Goal: Task Accomplishment & Management: Manage account settings

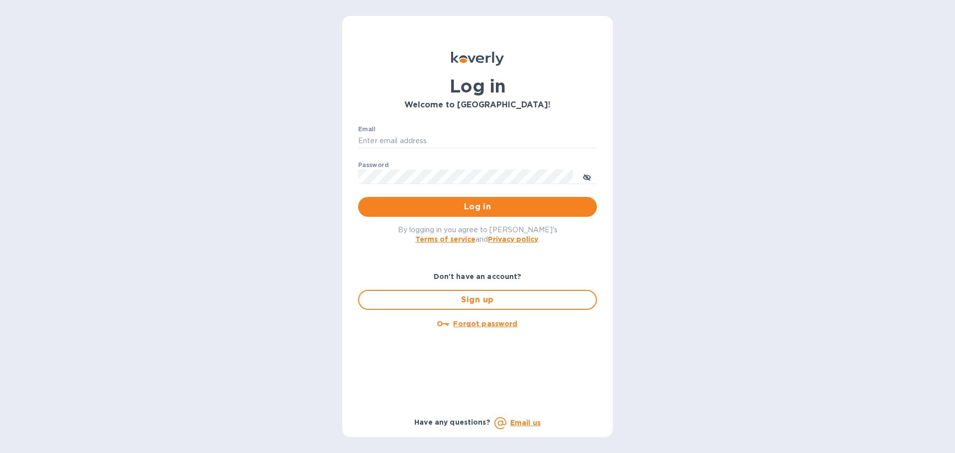
click at [403, 133] on div "Email ​" at bounding box center [477, 144] width 239 height 36
click at [405, 147] on input "Email" at bounding box center [477, 141] width 239 height 15
click at [402, 139] on input "Email" at bounding box center [477, 141] width 239 height 15
click at [405, 135] on input "Email" at bounding box center [477, 141] width 239 height 15
paste input "Shraga@effectivew.com"
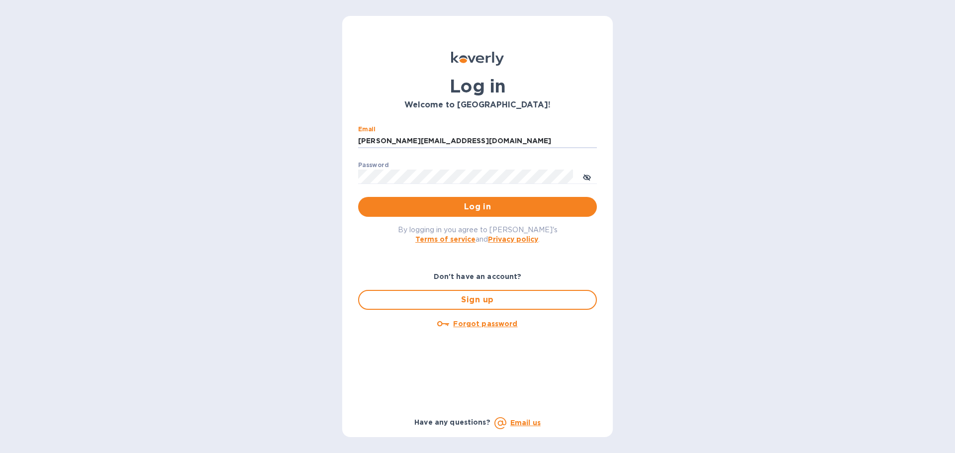
type input "Shraga@effectivew.com"
click at [396, 211] on span "Log in" at bounding box center [477, 207] width 223 height 12
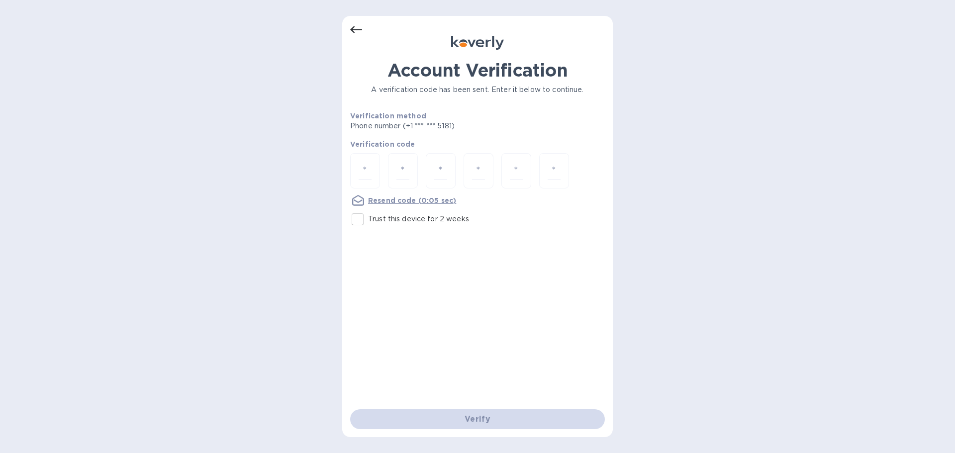
click at [406, 223] on p "Trust this device for 2 weeks" at bounding box center [418, 219] width 101 height 10
click at [368, 223] on input "Trust this device for 2 weeks" at bounding box center [357, 219] width 21 height 21
checkbox input "true"
click at [376, 166] on div at bounding box center [365, 170] width 30 height 35
type input "7"
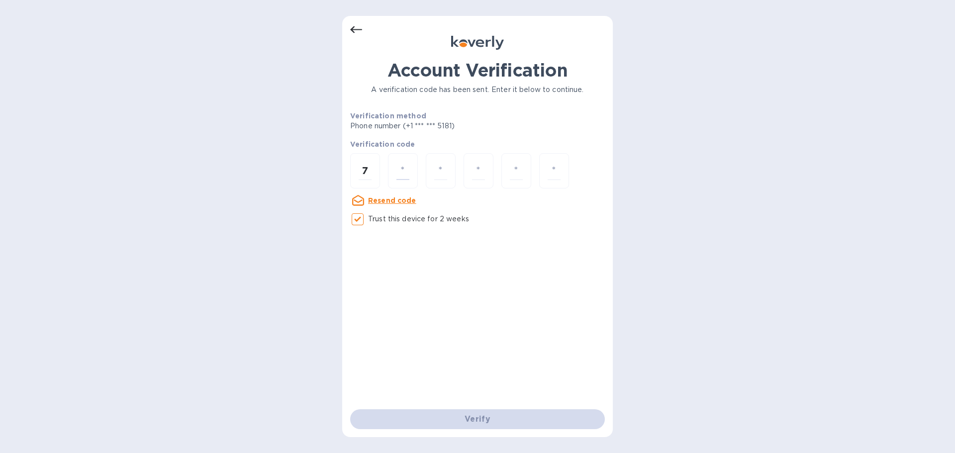
type input "2"
type input "6"
type input "9"
type input "0"
type input "9"
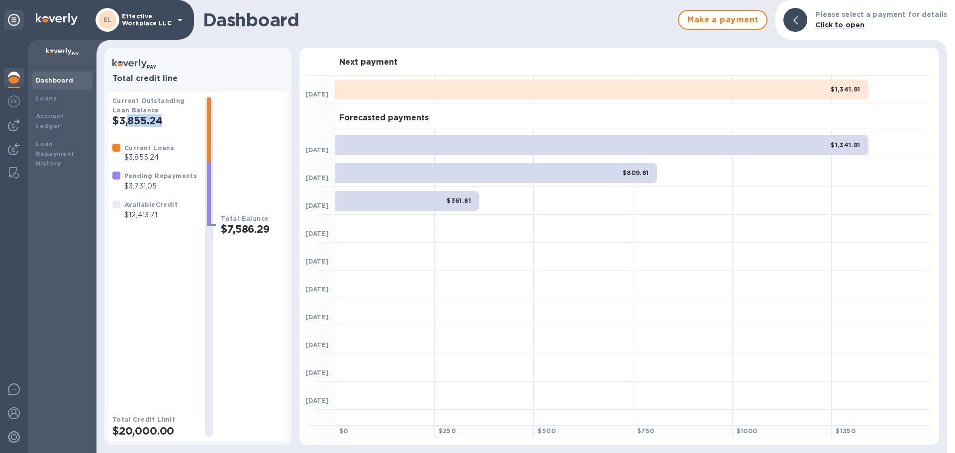
drag, startPoint x: 164, startPoint y: 122, endPoint x: 128, endPoint y: 123, distance: 35.8
click at [128, 123] on h2 "$3,855.24" at bounding box center [154, 120] width 85 height 12
click at [153, 177] on b "Pending Repayments" at bounding box center [160, 175] width 73 height 7
click at [149, 210] on p "$12,413.71" at bounding box center [150, 215] width 53 height 10
drag, startPoint x: 155, startPoint y: 217, endPoint x: 127, endPoint y: 218, distance: 28.4
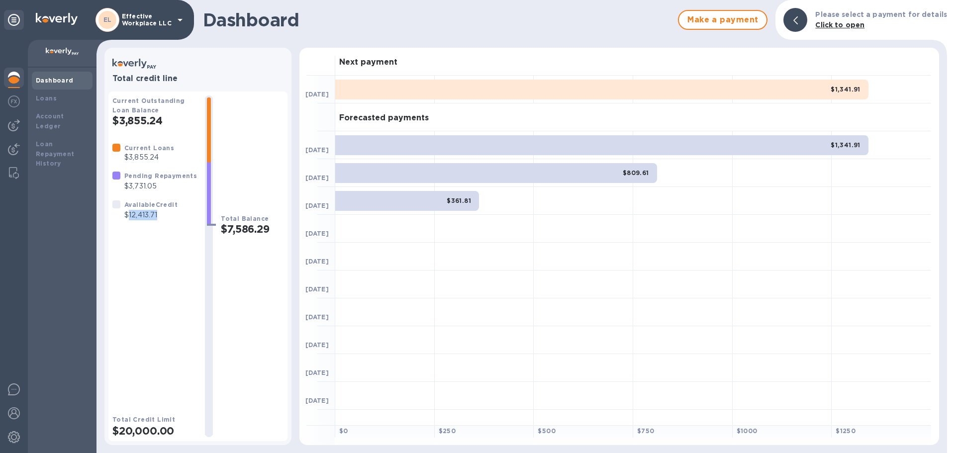
click at [127, 218] on p "$12,413.71" at bounding box center [150, 215] width 53 height 10
click at [161, 215] on p "$12,413.71" at bounding box center [150, 215] width 53 height 10
drag, startPoint x: 166, startPoint y: 216, endPoint x: 126, endPoint y: 214, distance: 39.9
click at [126, 214] on p "$12,413.71" at bounding box center [150, 215] width 53 height 10
copy p "$12,413.71"
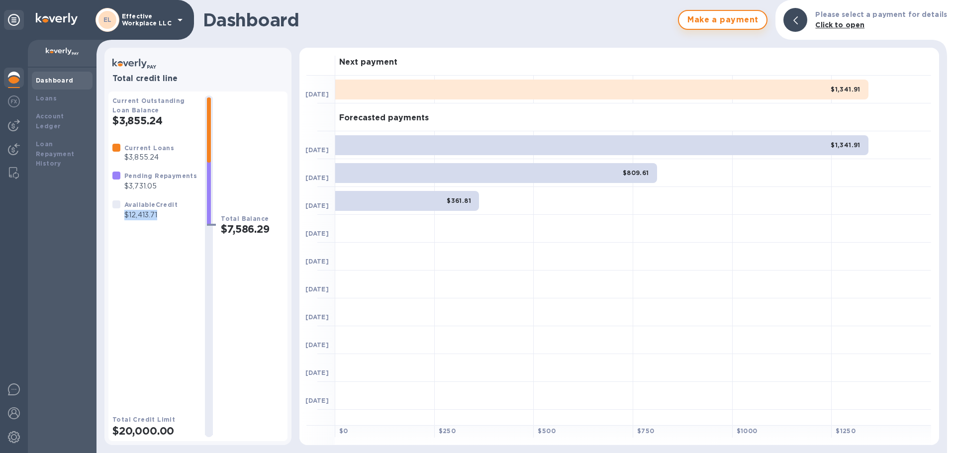
click at [728, 23] on span "Make a payment" at bounding box center [723, 20] width 72 height 12
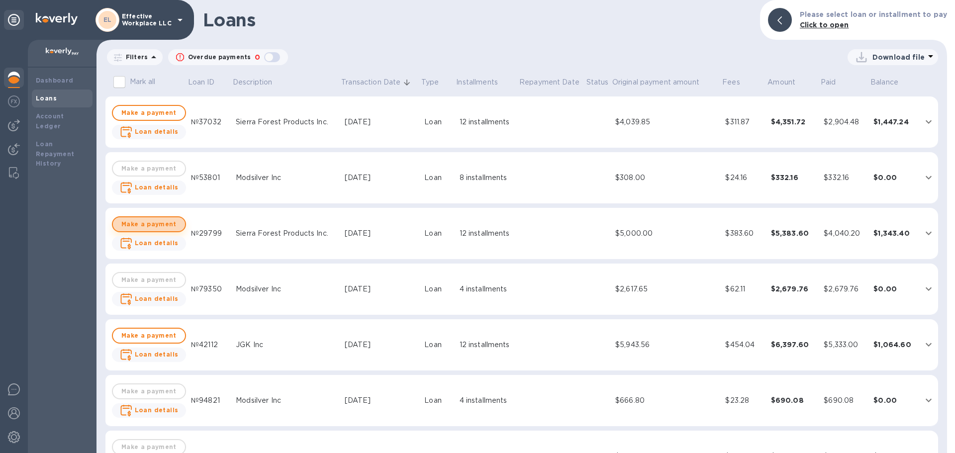
click at [168, 222] on span "Make a payment" at bounding box center [149, 224] width 57 height 12
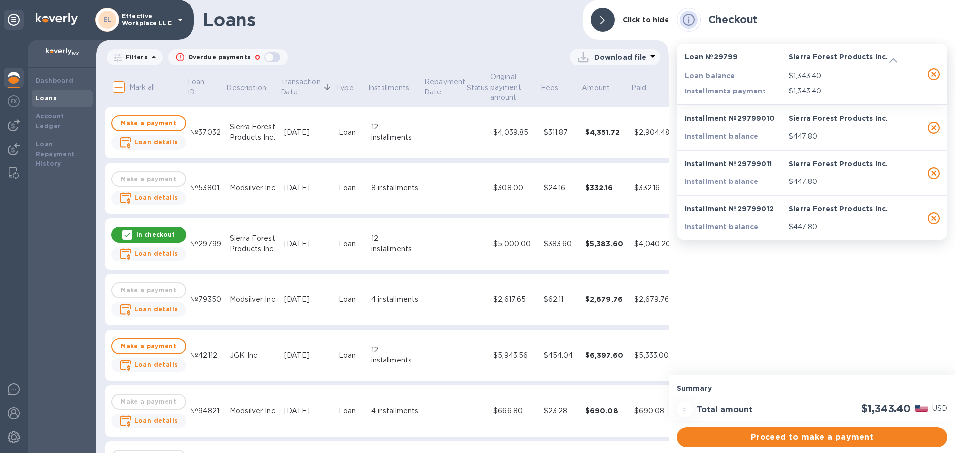
click at [605, 21] on icon at bounding box center [603, 20] width 4 height 8
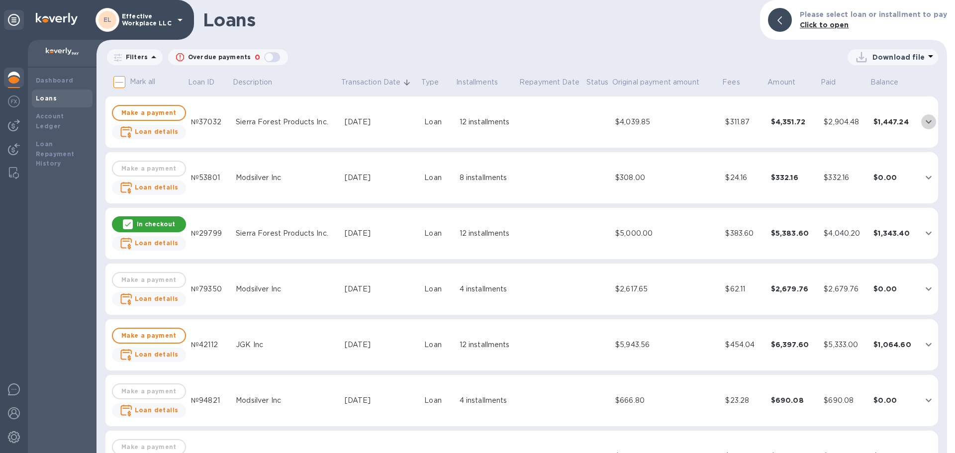
click at [926, 121] on icon "expand row" at bounding box center [929, 122] width 12 height 12
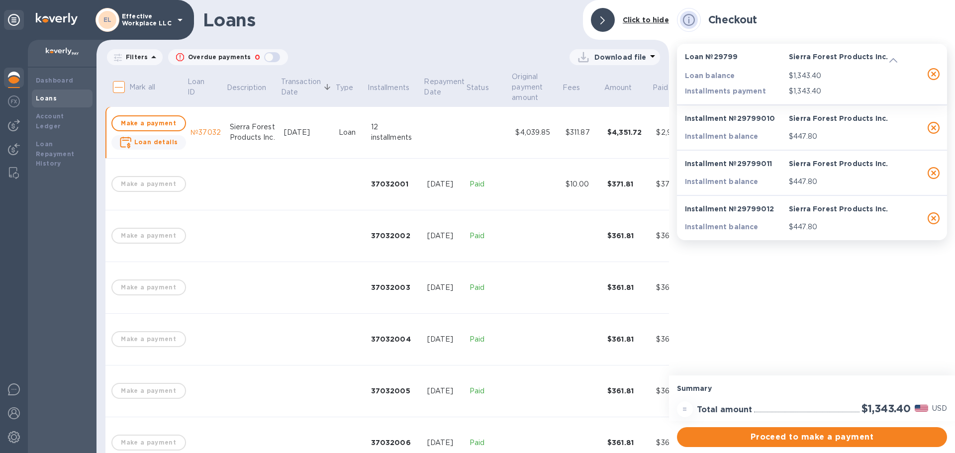
click at [519, 41] on div "Loans Click to hide Filters Overdue payments 0 Download file Mark all Loan ID D…" at bounding box center [383, 226] width 573 height 453
click at [517, 39] on div "Loans Click to hide" at bounding box center [383, 20] width 573 height 40
click at [650, 19] on b "Click to hide" at bounding box center [646, 20] width 46 height 8
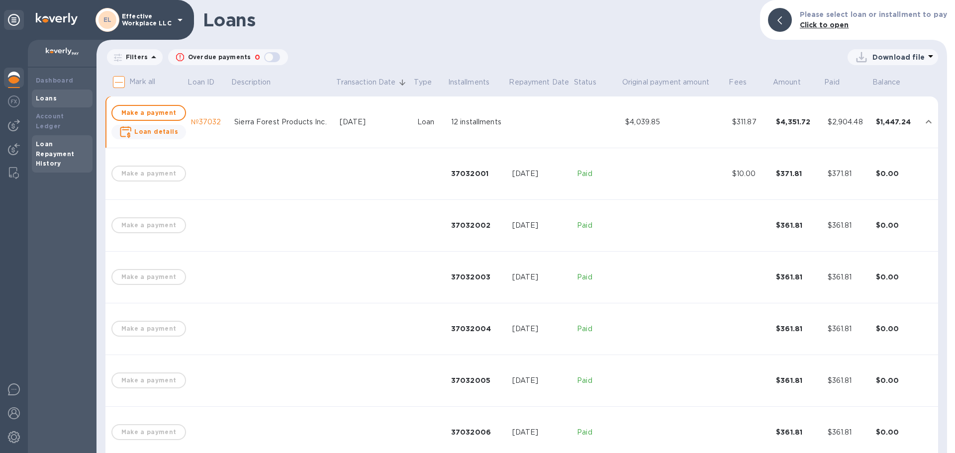
click at [54, 139] on div "Loan Repayment History" at bounding box center [62, 154] width 53 height 30
